Goal: Task Accomplishment & Management: Manage account settings

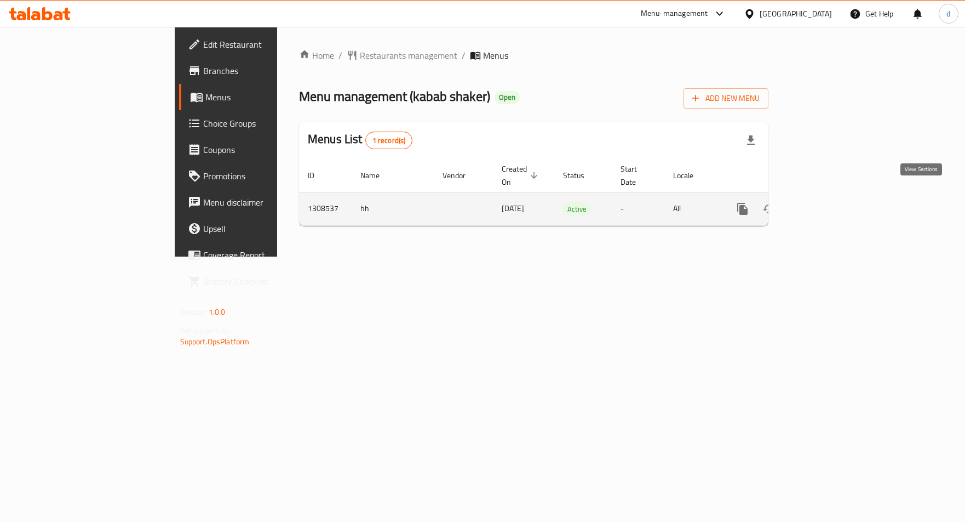
click at [835, 204] on link "enhanced table" at bounding box center [822, 209] width 26 height 26
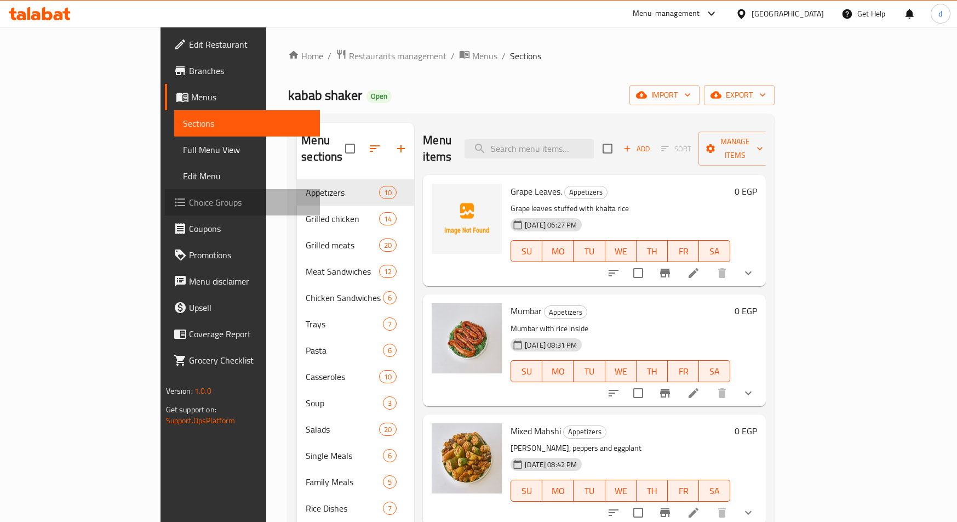
click at [189, 196] on span "Choice Groups" at bounding box center [250, 202] width 123 height 13
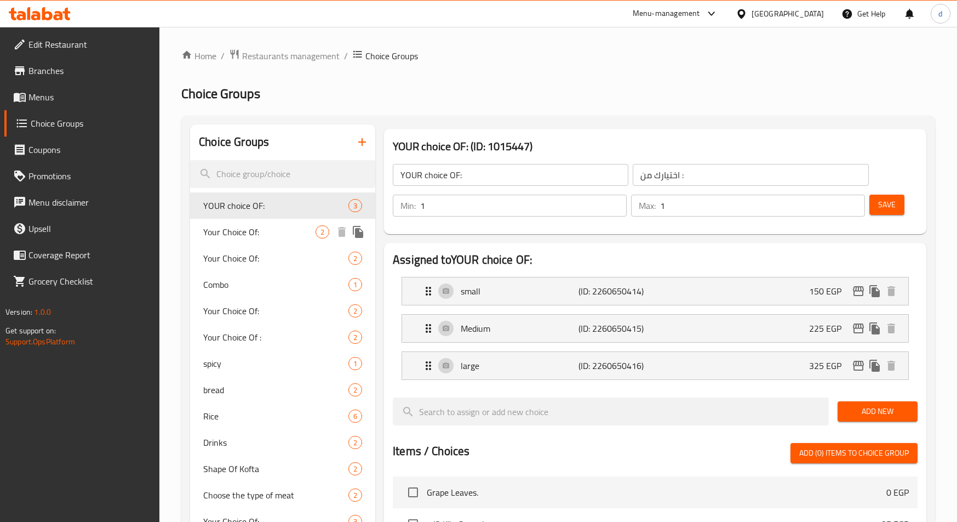
click at [254, 235] on span "Your Choice Of:" at bounding box center [259, 231] width 112 height 13
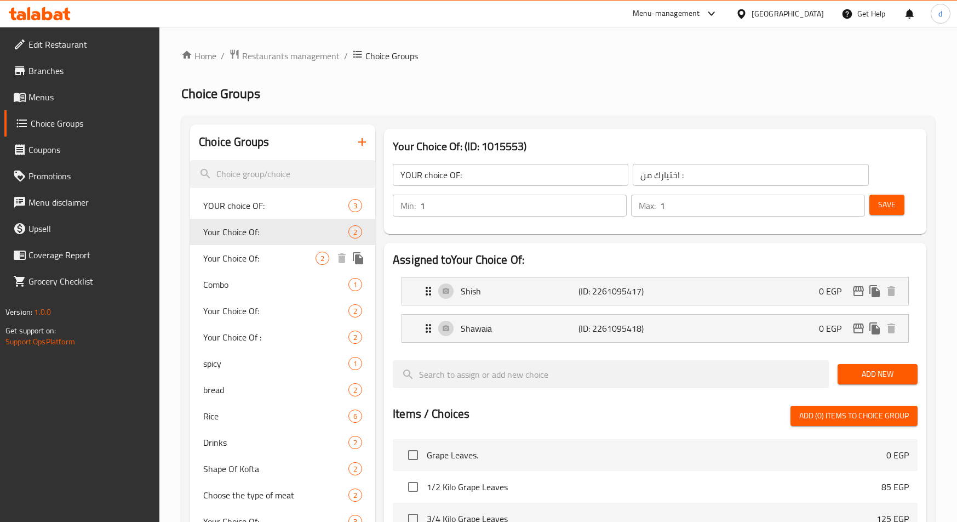
type input "Your Choice Of:"
type input "اختيارك من:"
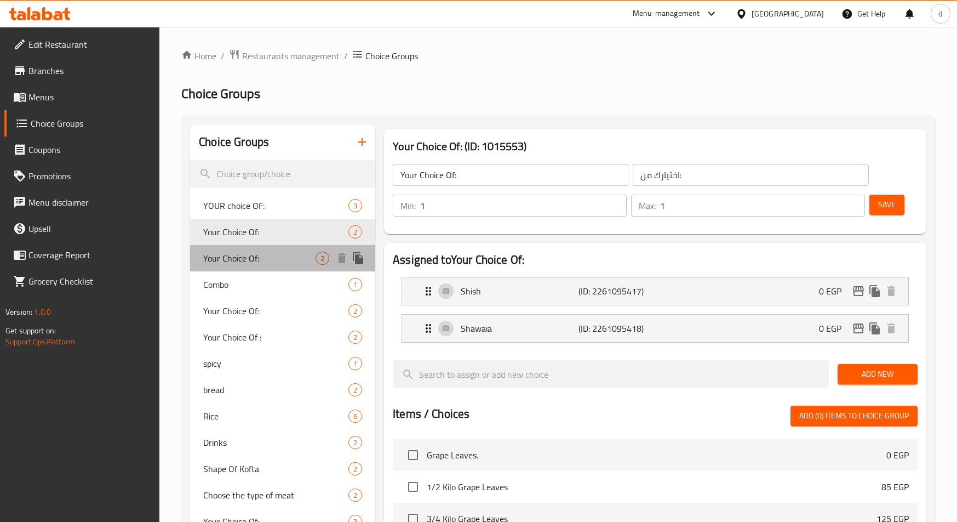
click at [281, 254] on span "Your Choice Of:" at bounding box center [259, 257] width 112 height 13
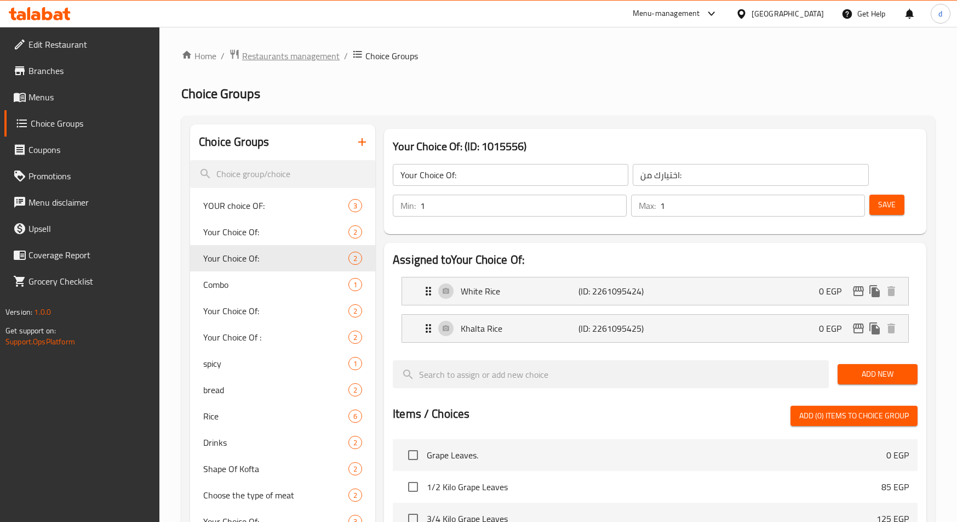
click at [291, 58] on span "Restaurants management" at bounding box center [291, 55] width 98 height 13
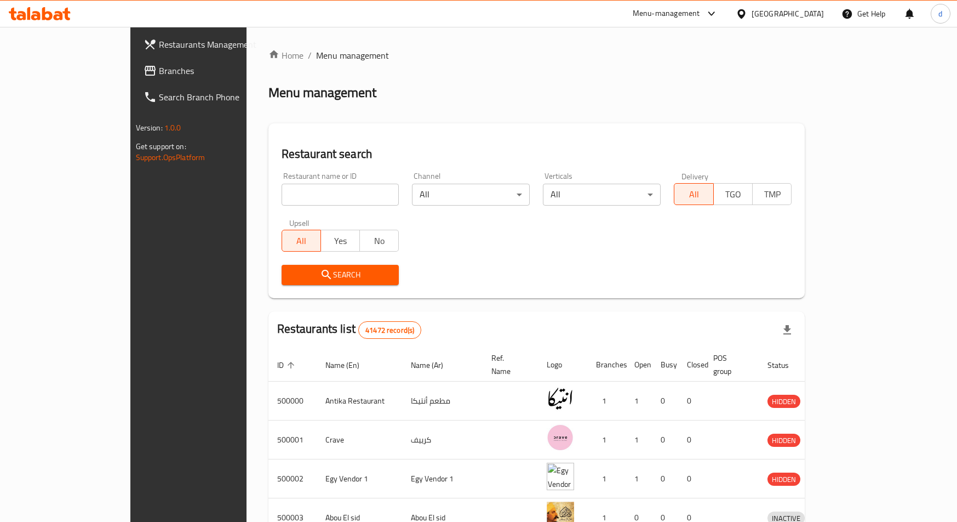
click at [135, 60] on link "Branches" at bounding box center [213, 71] width 156 height 26
